Goal: Check status: Check status

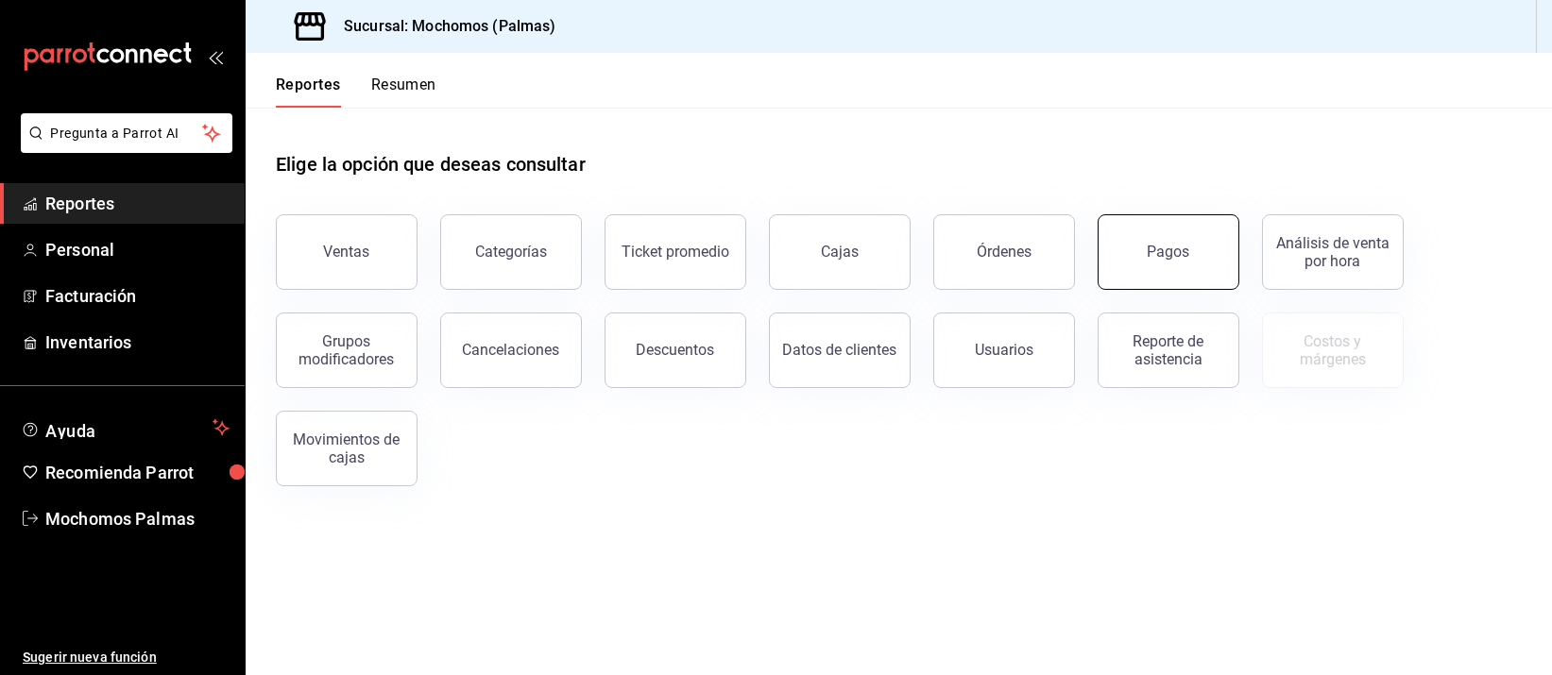
click at [1182, 247] on div "Pagos" at bounding box center [1169, 252] width 43 height 18
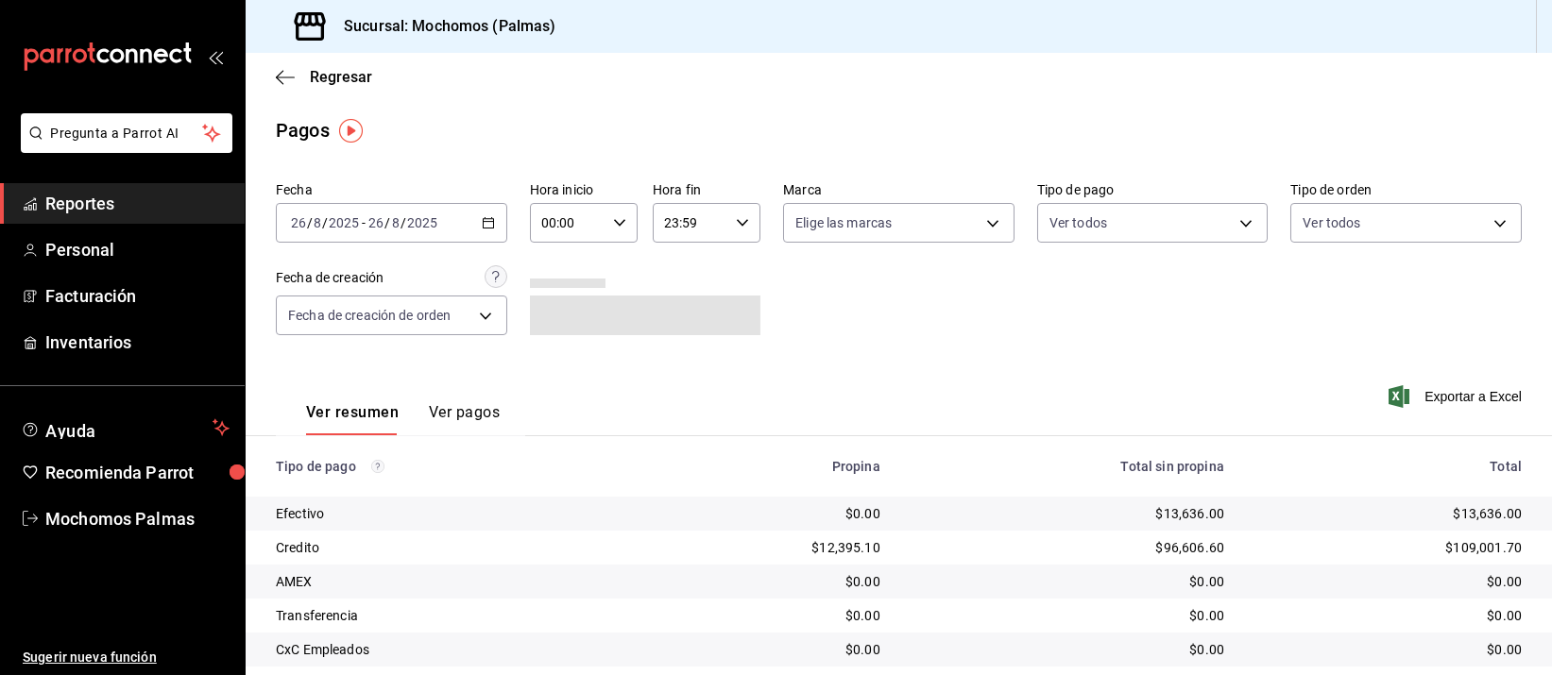
click at [586, 214] on input "00:00" at bounding box center [568, 223] width 76 height 38
click at [564, 372] on button "05" at bounding box center [552, 380] width 45 height 38
type input "05:00"
click at [923, 337] on div at bounding box center [776, 337] width 1552 height 675
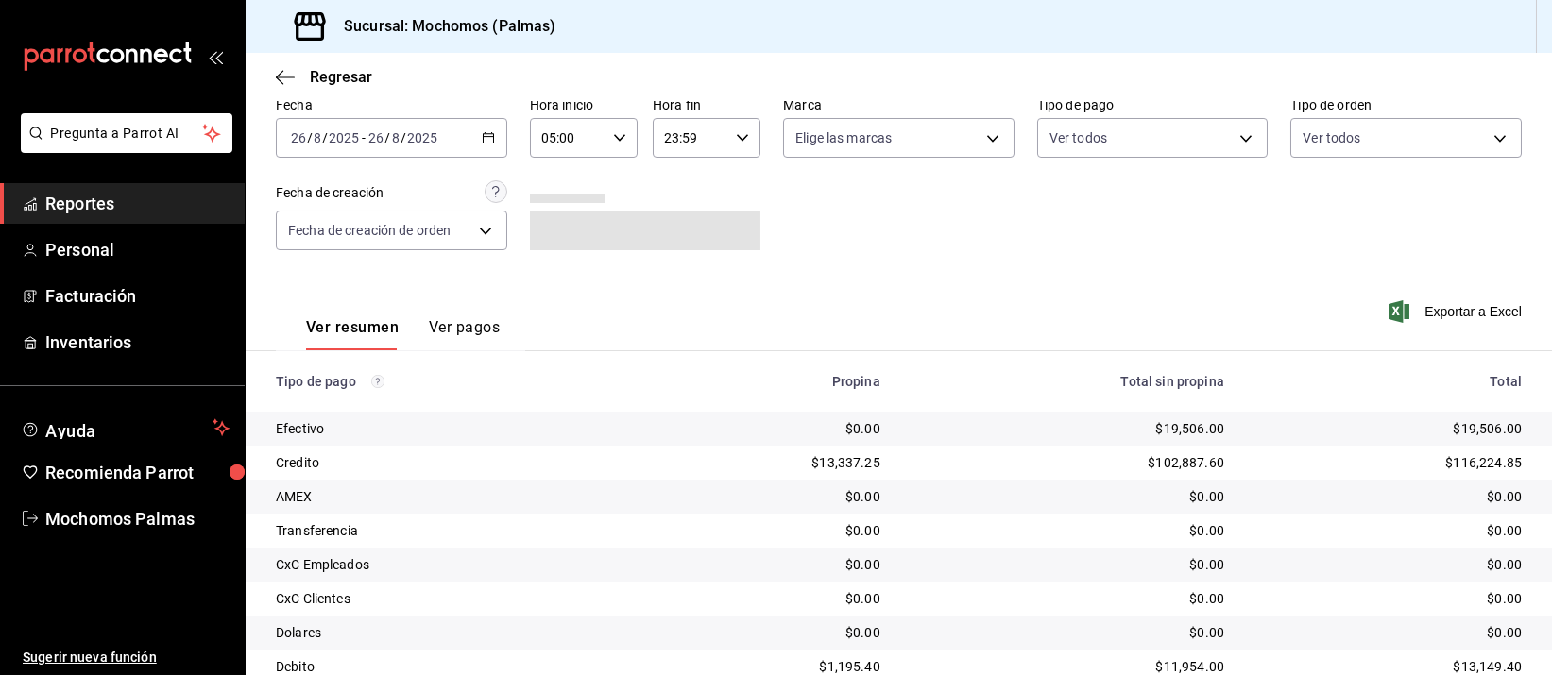
scroll to position [192, 0]
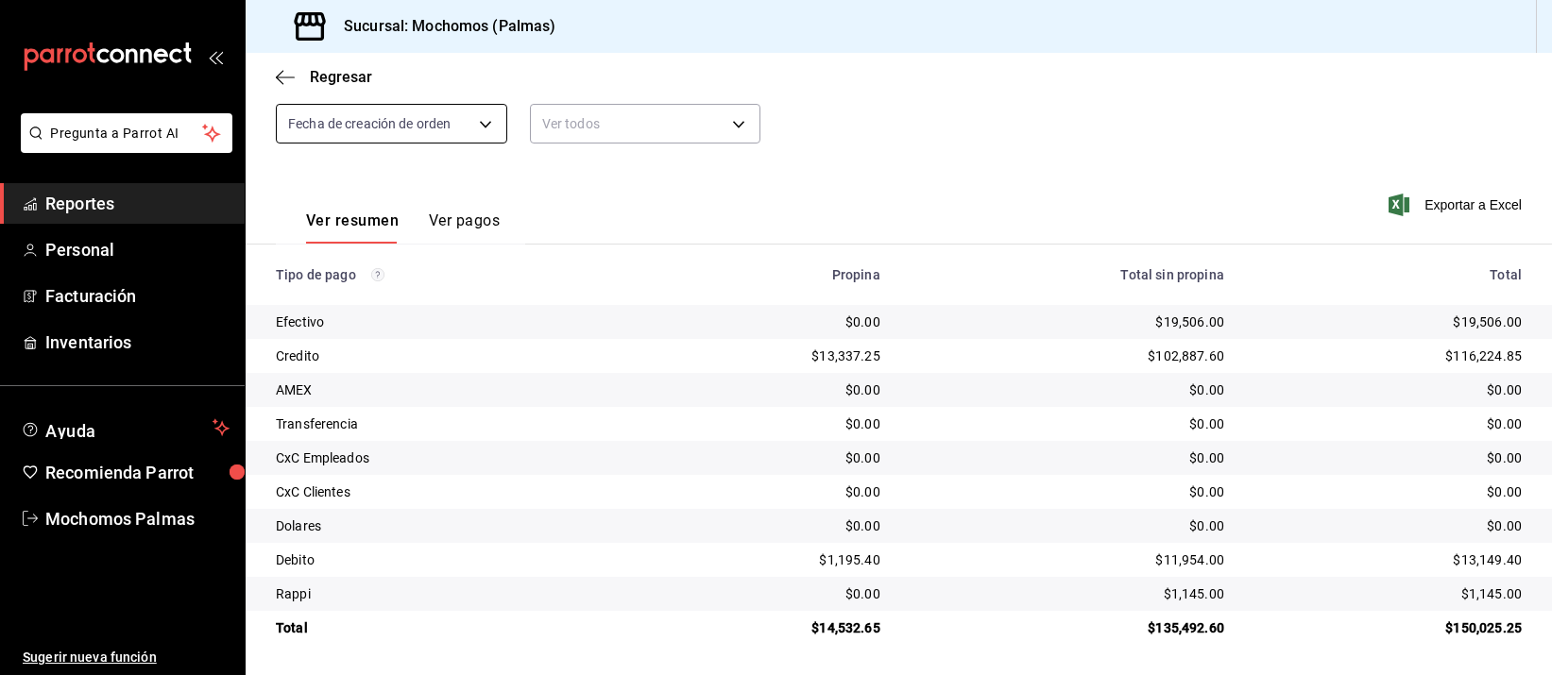
click at [424, 120] on body "Pregunta a Parrot AI Reportes Personal Facturación Inventarios Ayuda Recomienda…" at bounding box center [776, 337] width 1552 height 675
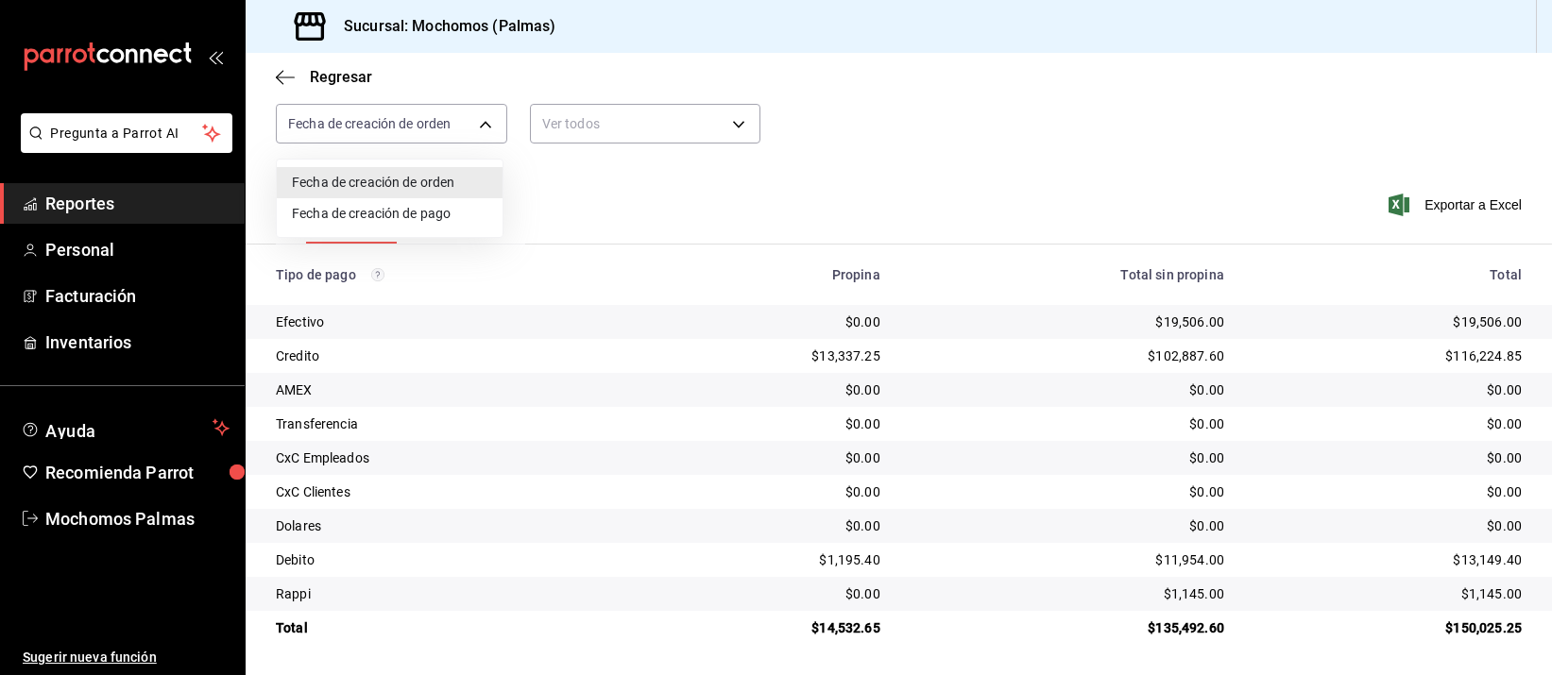
click at [130, 199] on div at bounding box center [776, 337] width 1552 height 675
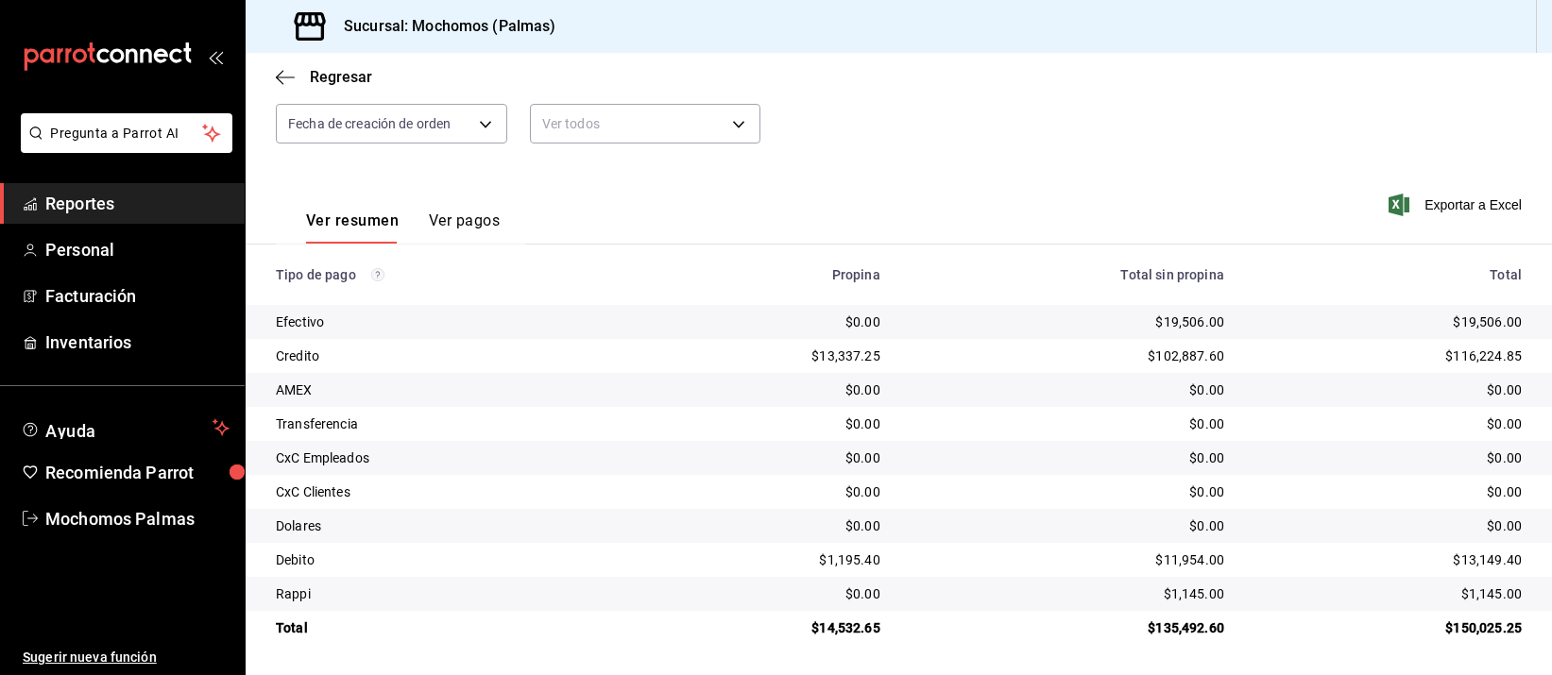
drag, startPoint x: 109, startPoint y: 189, endPoint x: 170, endPoint y: 183, distance: 61.7
click at [109, 191] on span "Reportes" at bounding box center [137, 204] width 184 height 26
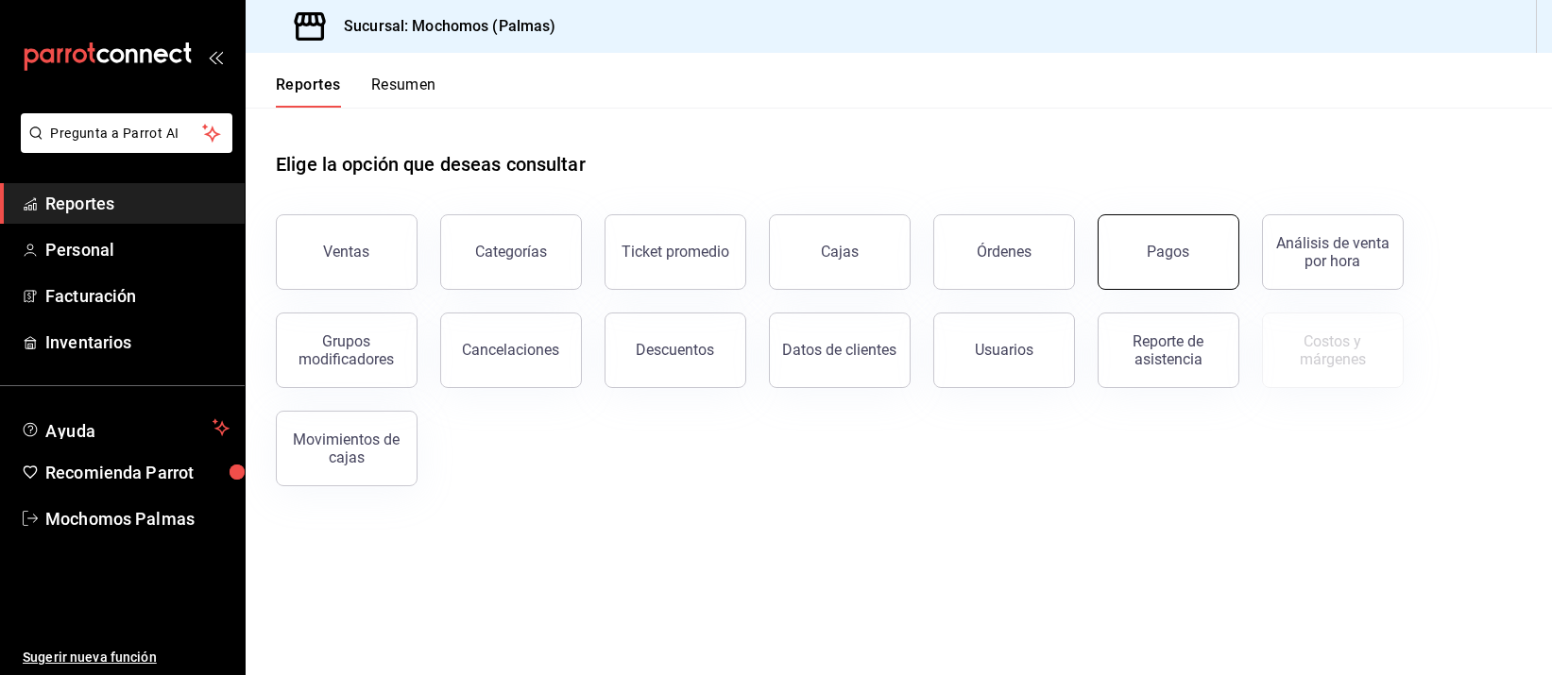
click at [1138, 252] on button "Pagos" at bounding box center [1169, 252] width 142 height 76
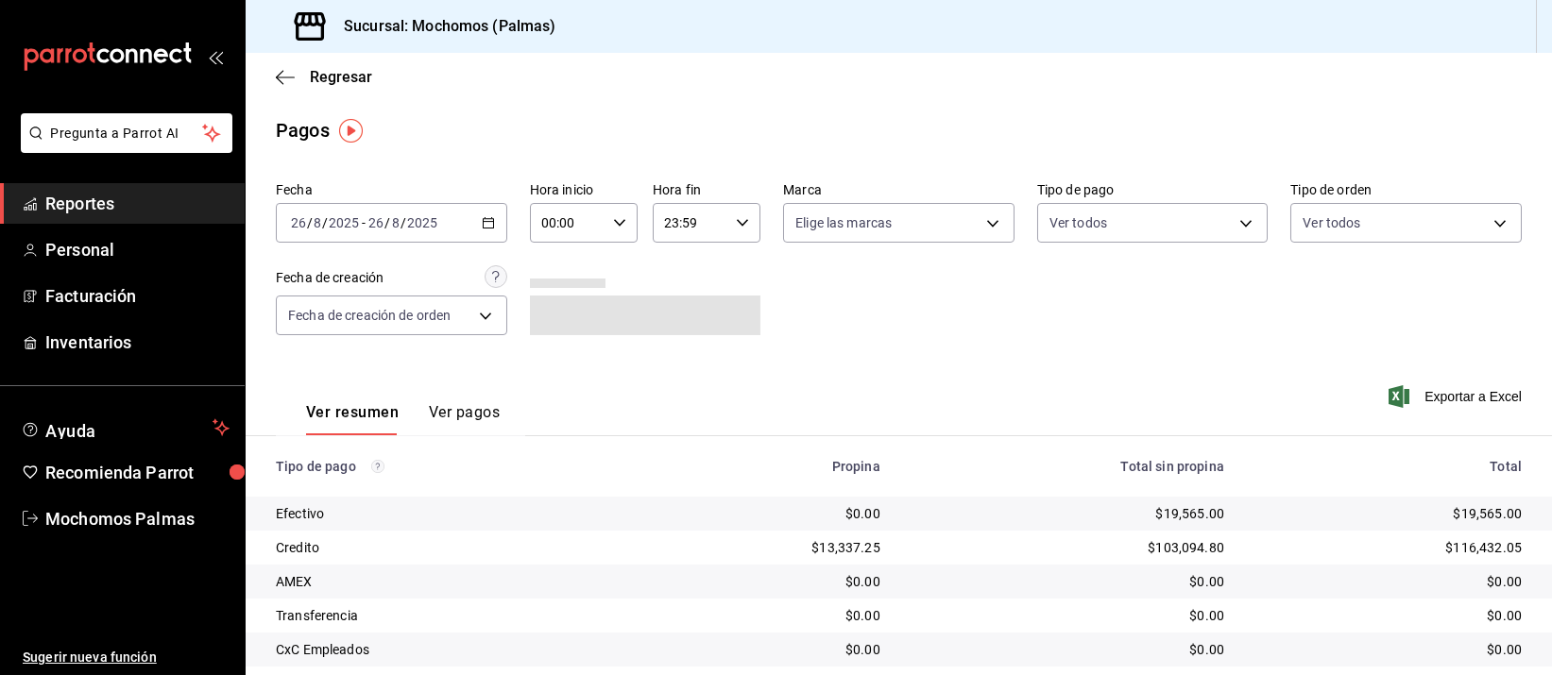
click at [540, 219] on input "00:00" at bounding box center [568, 223] width 76 height 38
click at [548, 367] on button "05" at bounding box center [552, 380] width 45 height 38
type input "05:00"
click at [904, 164] on div at bounding box center [776, 337] width 1552 height 675
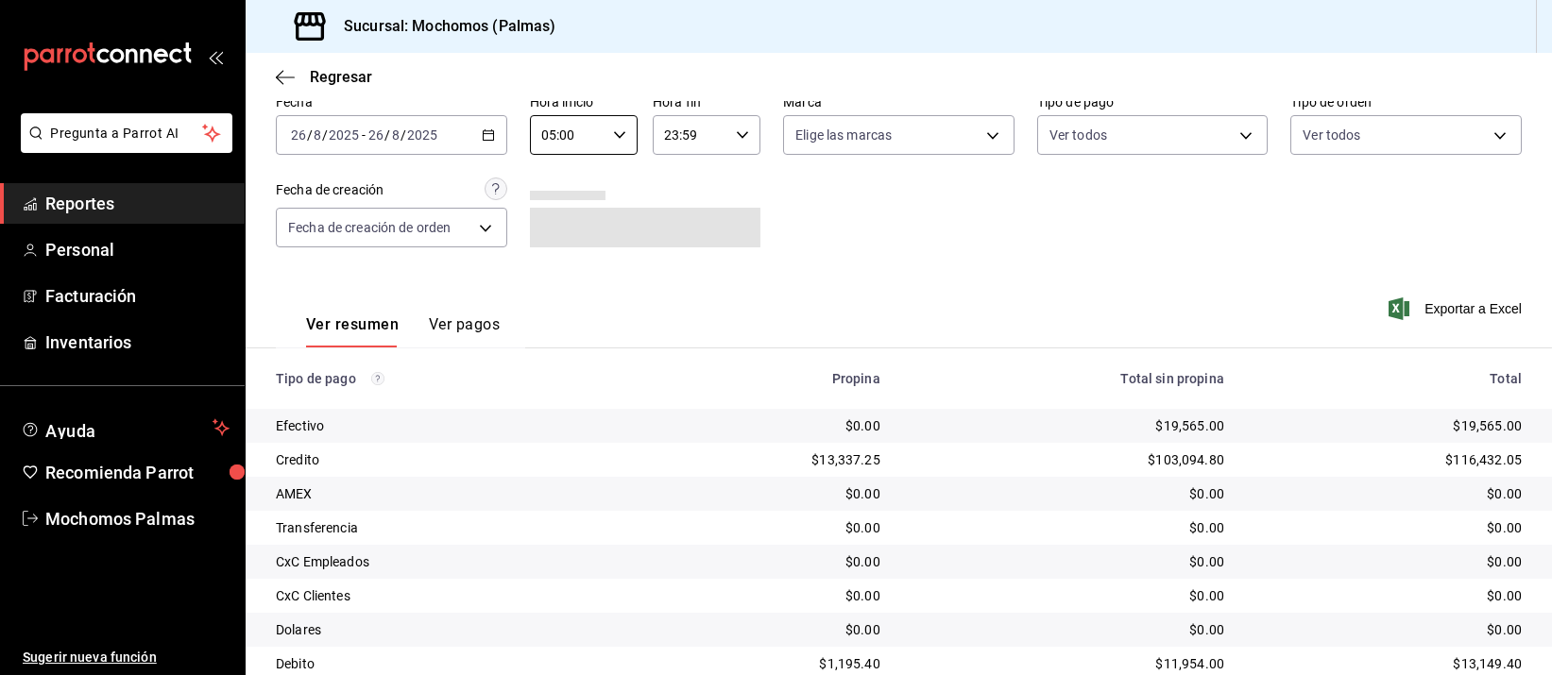
scroll to position [192, 0]
